Goal: Transaction & Acquisition: Purchase product/service

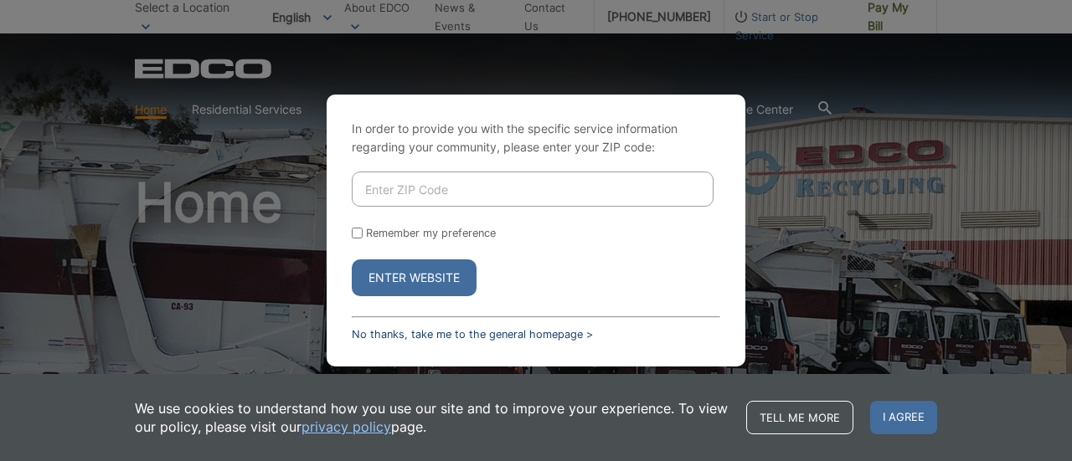
click at [483, 338] on link "No thanks, take me to the general homepage >" at bounding box center [472, 334] width 241 height 13
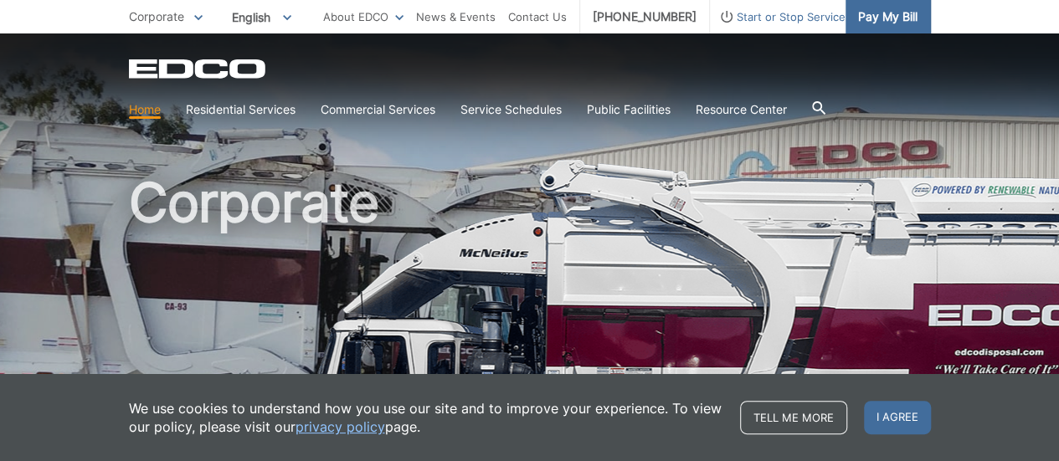
click at [869, 19] on span "Pay My Bill" at bounding box center [887, 17] width 59 height 18
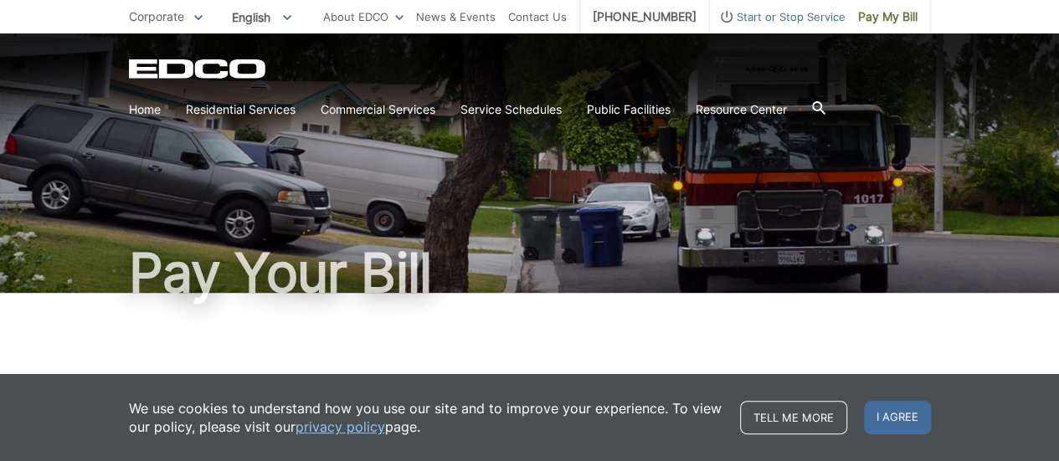
scroll to position [192, 0]
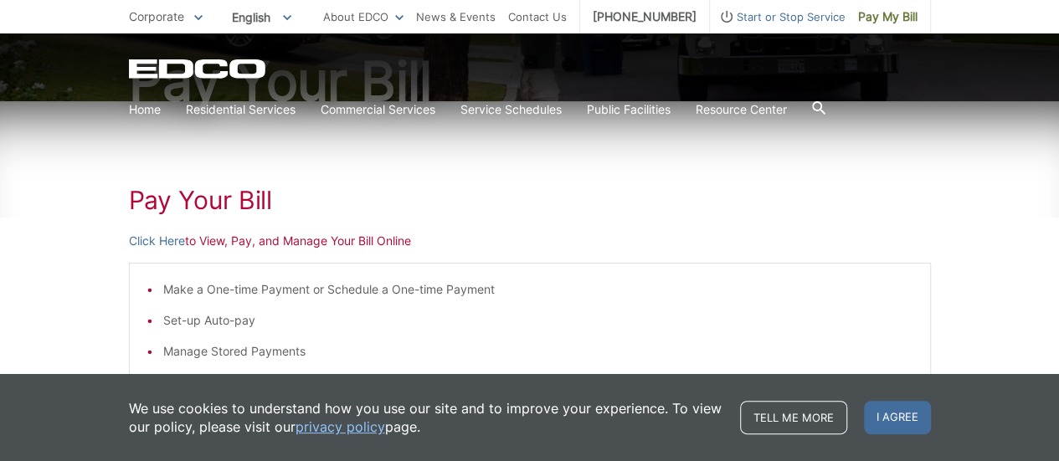
click at [298, 293] on li "Make a One-time Payment or Schedule a One-time Payment" at bounding box center [538, 290] width 750 height 18
click at [230, 237] on p "Click Here to View, Pay, and Manage Your Bill Online" at bounding box center [530, 241] width 802 height 18
click at [173, 242] on link "Click Here" at bounding box center [157, 241] width 56 height 18
